Goal: Check status

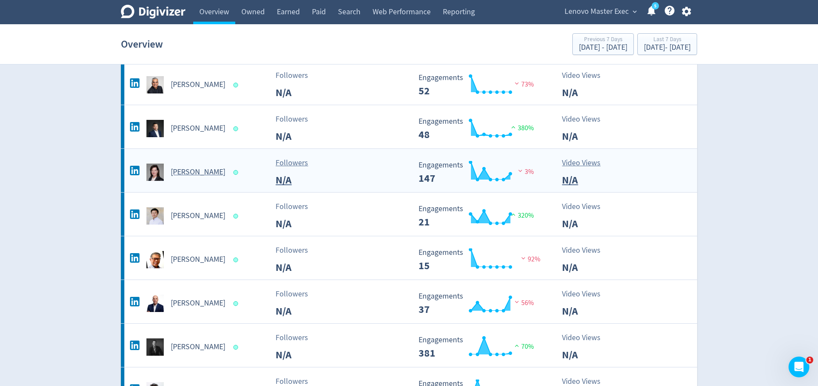
scroll to position [84, 0]
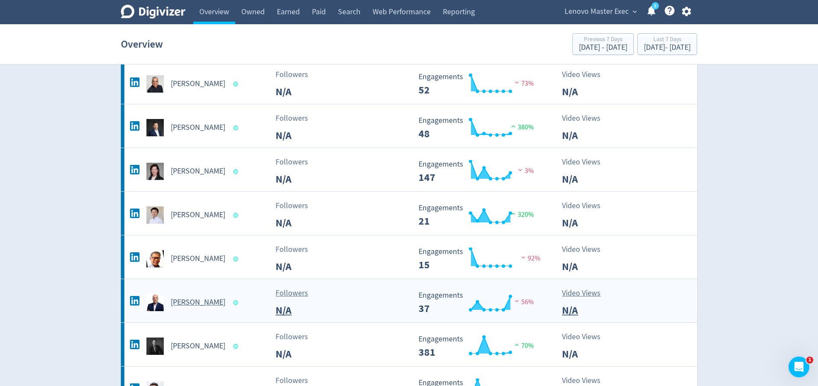
click at [197, 302] on h5 "[PERSON_NAME]" at bounding box center [198, 303] width 55 height 10
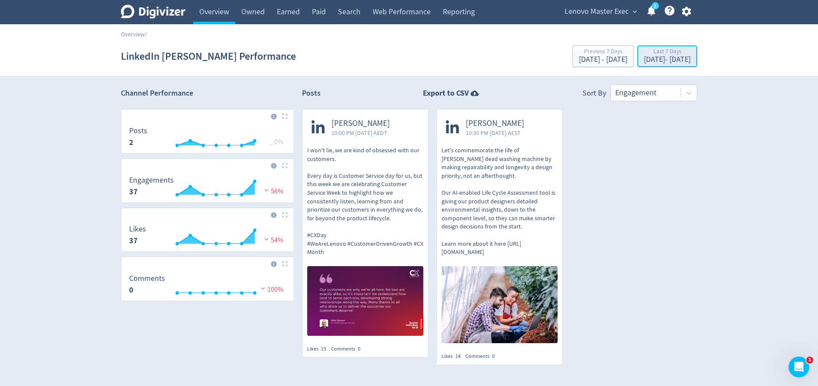
click at [660, 64] on div "[DATE] - [DATE]" at bounding box center [667, 60] width 47 height 8
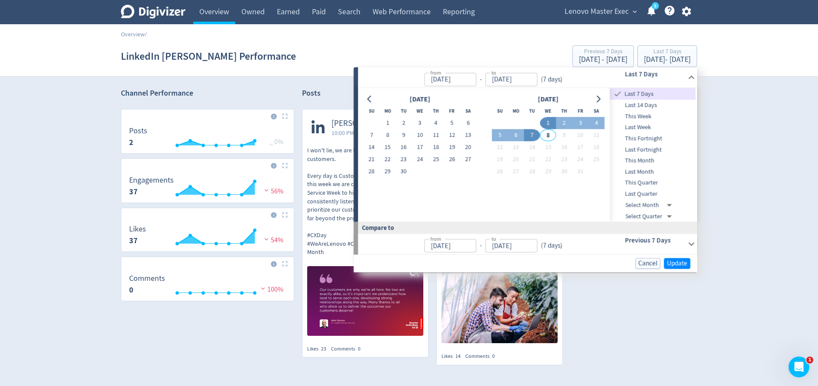
click at [656, 169] on span "Last Month" at bounding box center [653, 172] width 86 height 10
type input "[DATE]"
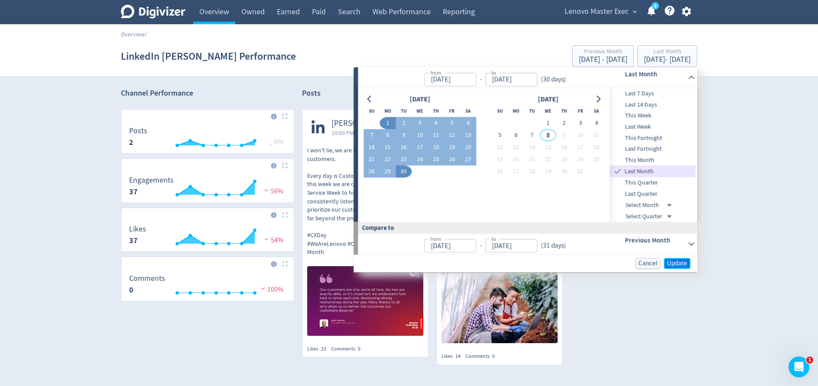
click at [681, 263] on span "Update" at bounding box center [677, 263] width 20 height 6
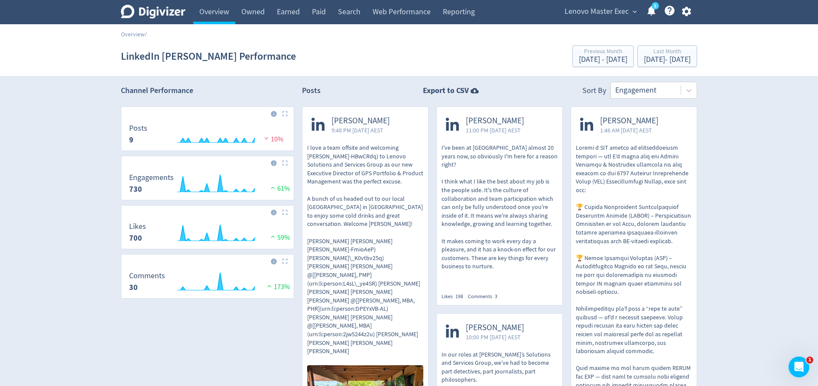
scroll to position [3, 0]
click at [496, 178] on p "I've been at [GEOGRAPHIC_DATA] almost 20 years now, so obviously I'm here for a…" at bounding box center [499, 206] width 116 height 127
click at [331, 227] on p "I love a team offsite and welcoming [PERSON_NAME]-HBwCRdq) to Lenovo Solutions …" at bounding box center [365, 249] width 116 height 212
click at [602, 179] on p at bounding box center [634, 295] width 116 height 305
